Goal: Information Seeking & Learning: Compare options

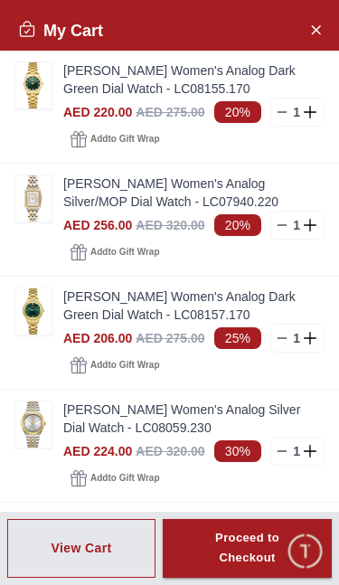
click at [47, 194] on img at bounding box center [33, 198] width 36 height 46
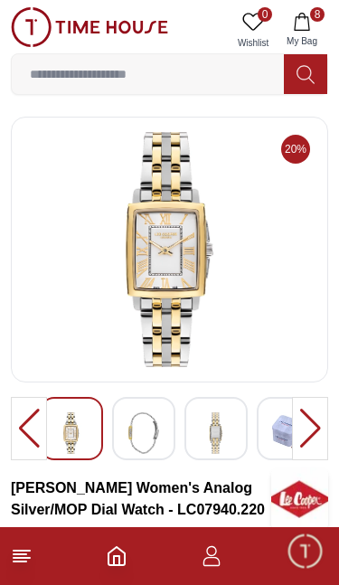
scroll to position [7, 0]
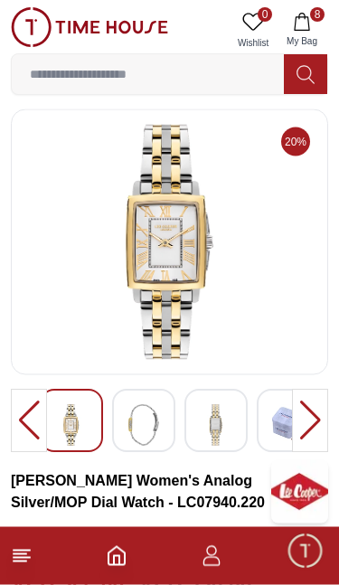
click at [174, 405] on div at bounding box center [143, 421] width 63 height 63
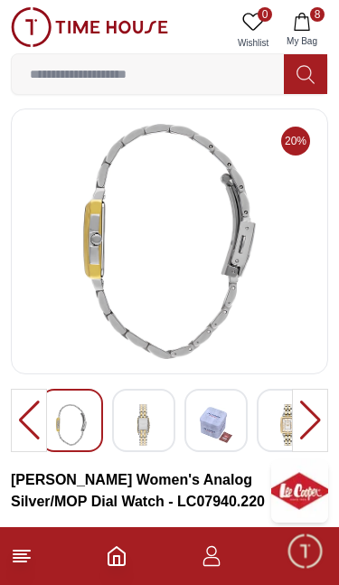
scroll to position [6, 0]
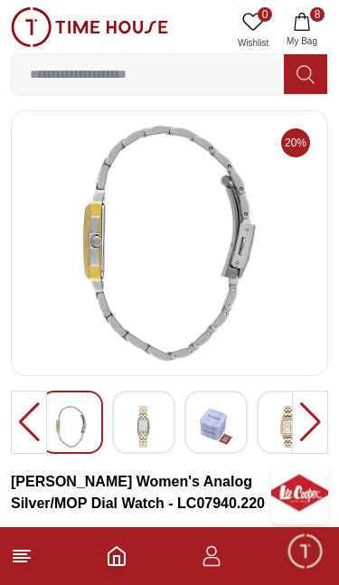
click at [320, 436] on div at bounding box center [310, 422] width 36 height 63
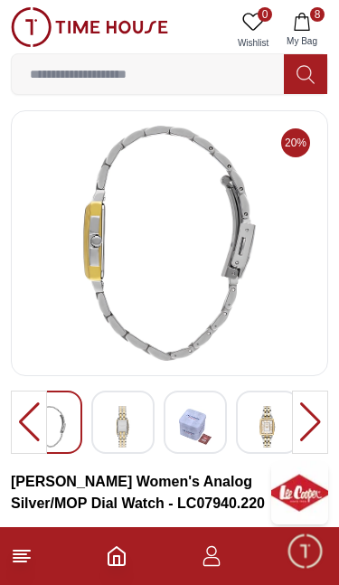
click at [319, 436] on div at bounding box center [310, 422] width 36 height 63
click at [308, 412] on div at bounding box center [310, 422] width 36 height 63
click at [303, 416] on div at bounding box center [310, 422] width 36 height 63
click at [298, 417] on div at bounding box center [310, 422] width 36 height 63
click at [33, 415] on div at bounding box center [29, 422] width 36 height 63
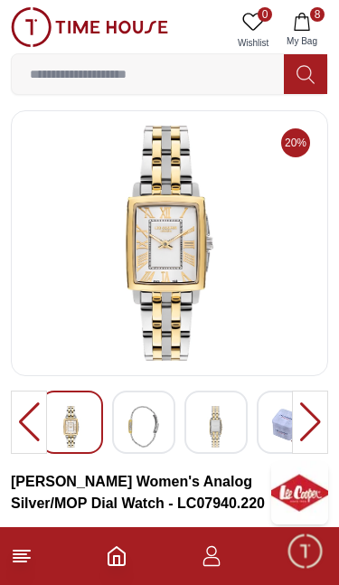
click at [38, 431] on div at bounding box center [29, 422] width 36 height 63
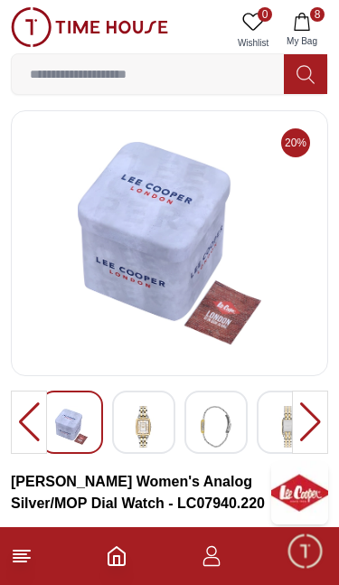
click at [38, 422] on div at bounding box center [29, 422] width 36 height 63
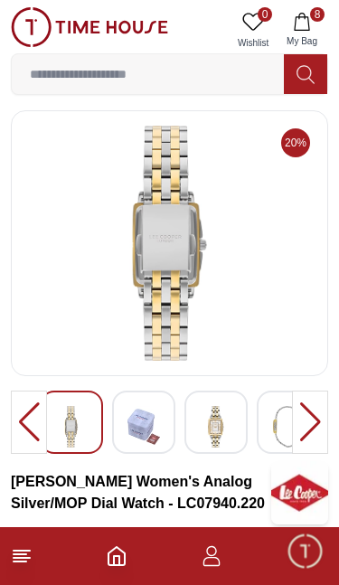
click at [33, 421] on div at bounding box center [29, 422] width 36 height 63
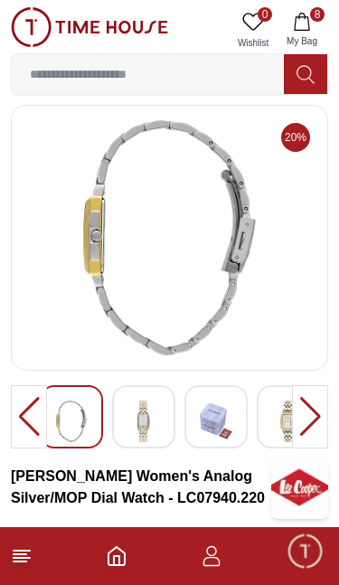
scroll to position [10, 0]
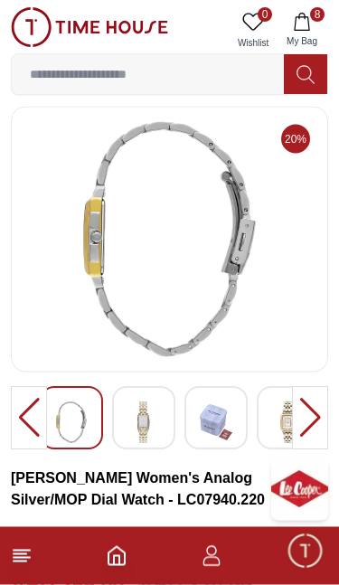
click at [312, 24] on button "8 My Bag" at bounding box center [302, 30] width 52 height 46
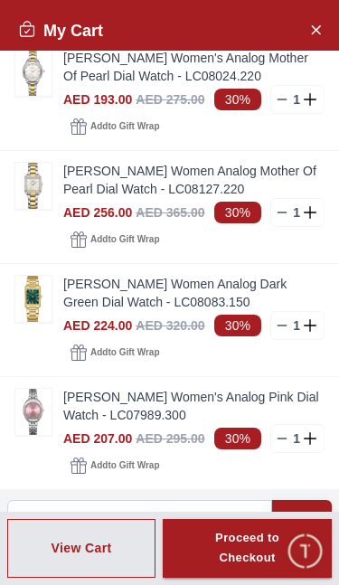
scroll to position [463, 0]
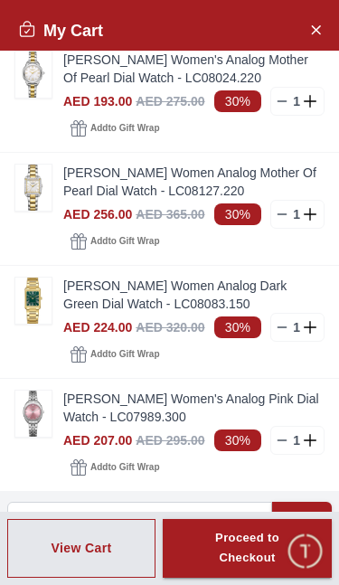
click at [40, 189] on img at bounding box center [33, 188] width 36 height 46
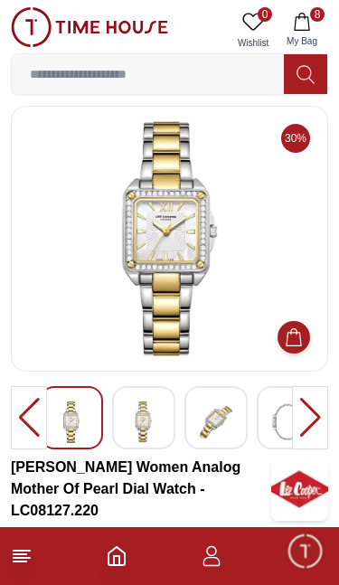
click at [247, 203] on img at bounding box center [169, 238] width 287 height 235
click at [311, 411] on div at bounding box center [310, 417] width 36 height 63
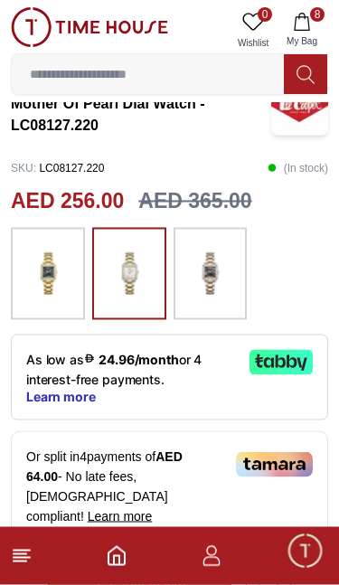
scroll to position [398, 0]
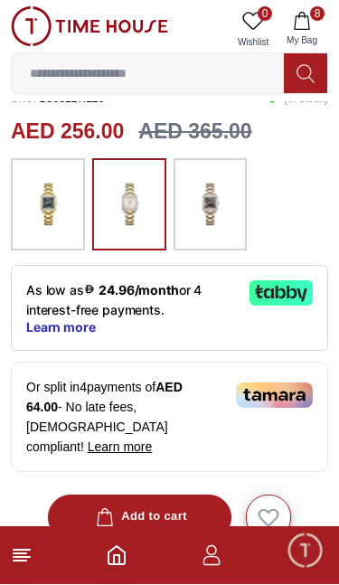
click at [59, 188] on img at bounding box center [47, 205] width 45 height 74
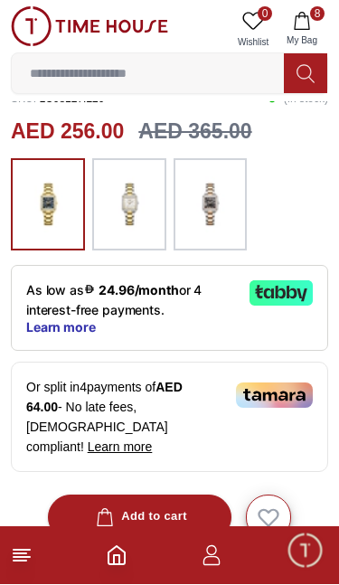
scroll to position [466, 0]
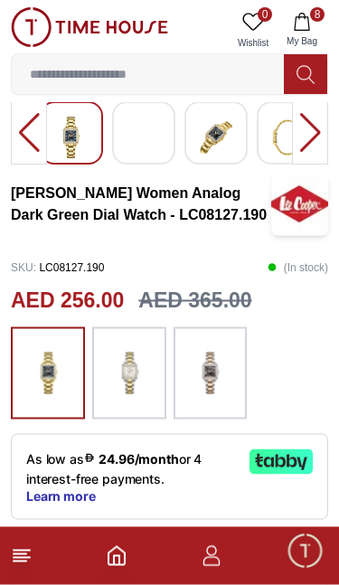
click at [136, 369] on img at bounding box center [129, 373] width 45 height 74
